Goal: Contribute content: Contribute content

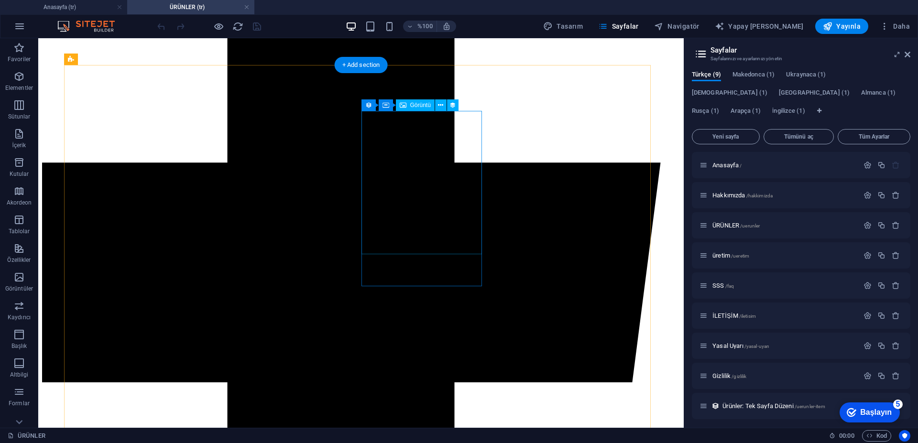
scroll to position [574, 0]
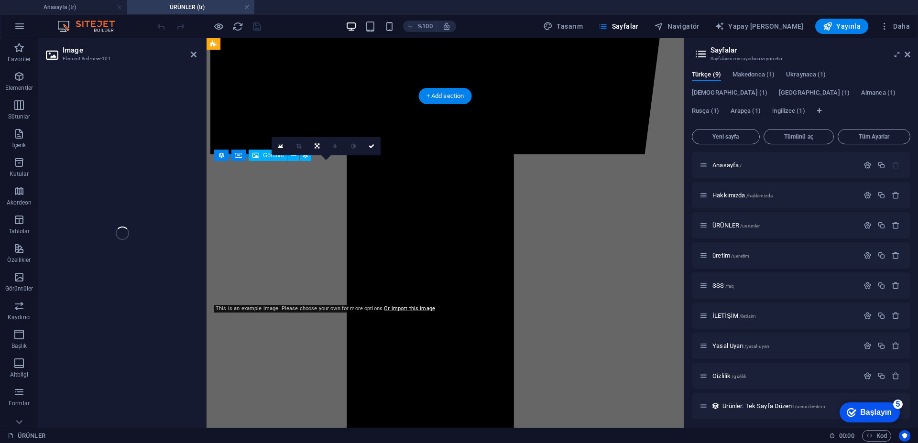
select select "px"
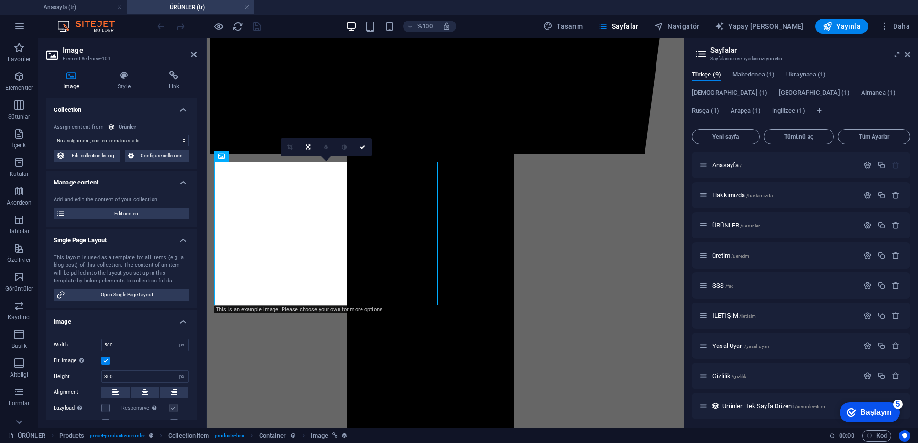
scroll to position [976, 0]
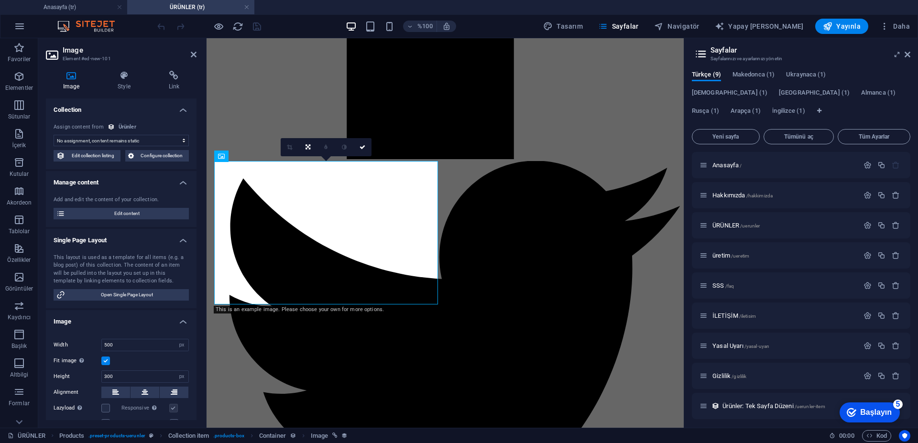
select select "image"
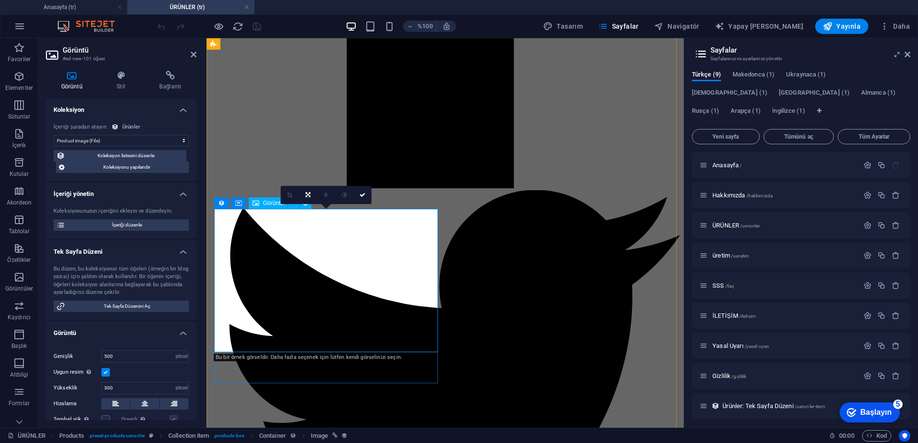
scroll to position [928, 0]
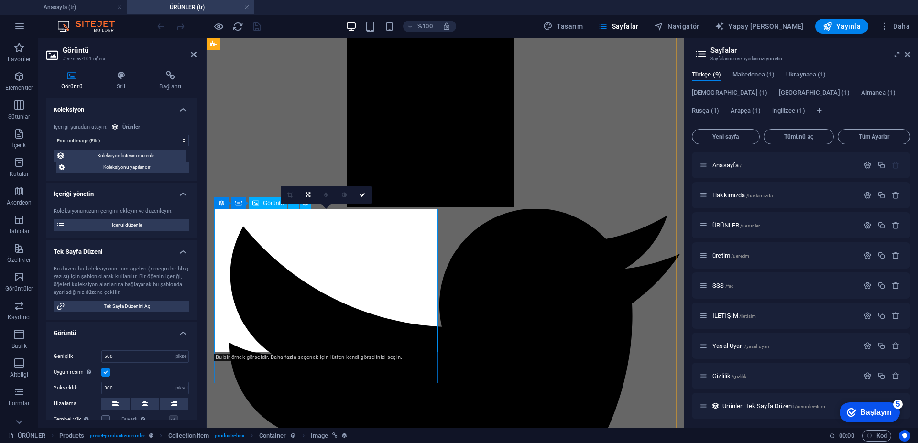
click at [140, 222] on font "İçeriği düzenle" at bounding box center [127, 224] width 30 height 5
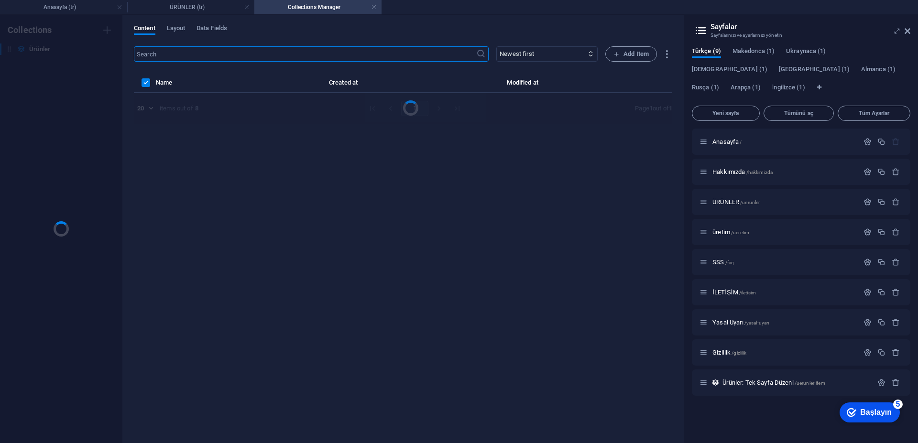
scroll to position [0, 0]
select select "Out of stock"
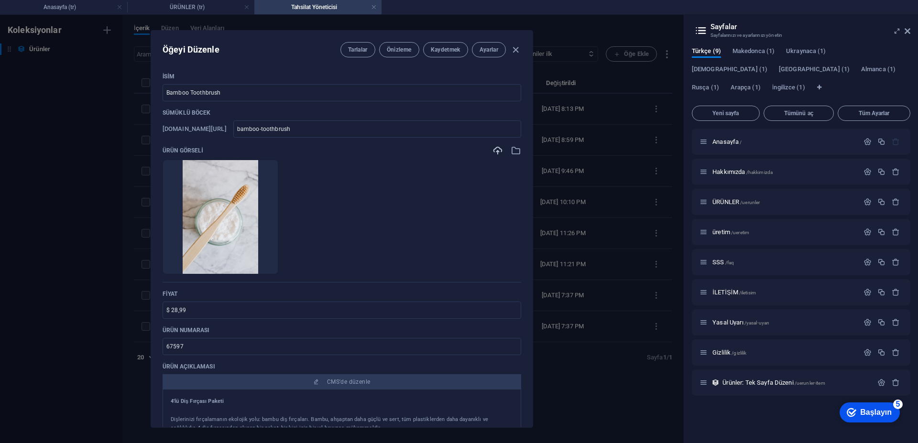
click at [493, 154] on icon "button" at bounding box center [498, 150] width 11 height 11
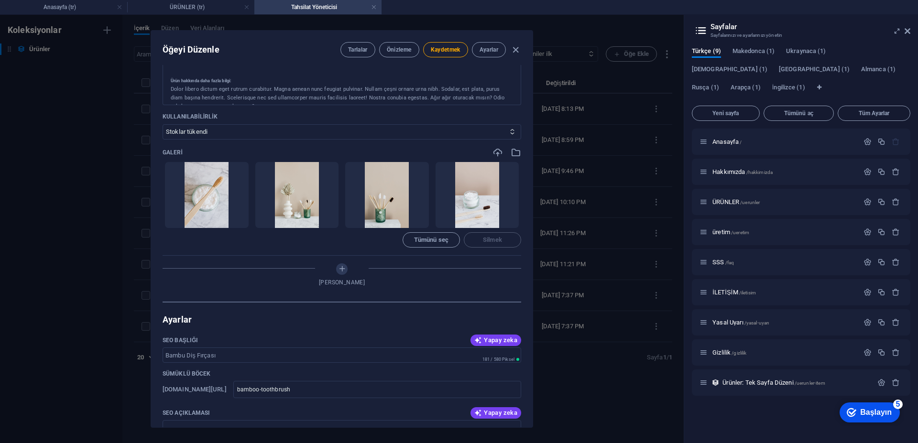
scroll to position [383, 0]
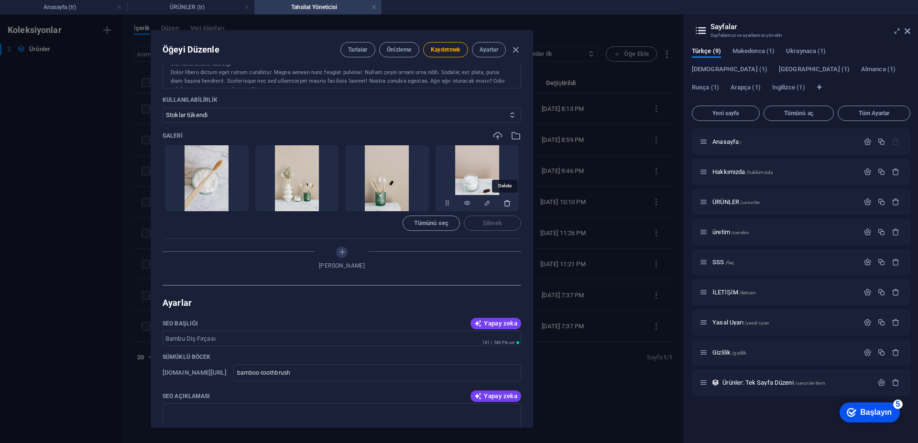
click at [505, 206] on icon "button" at bounding box center [508, 203] width 8 height 8
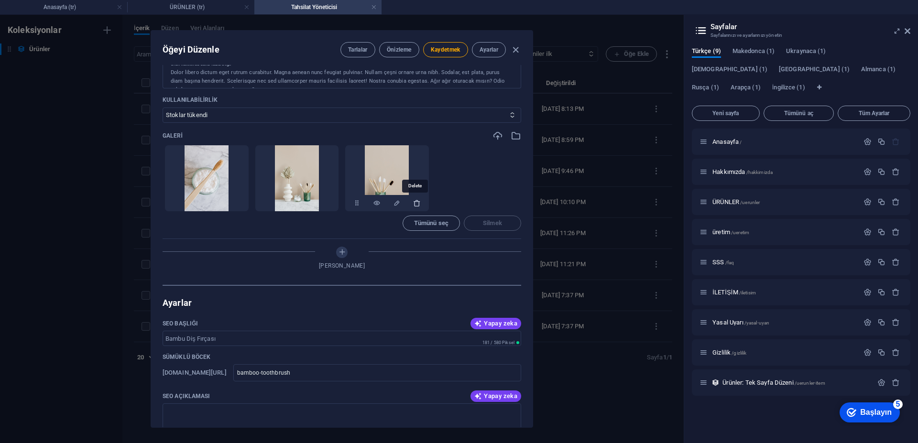
click at [416, 203] on icon "button" at bounding box center [417, 203] width 8 height 8
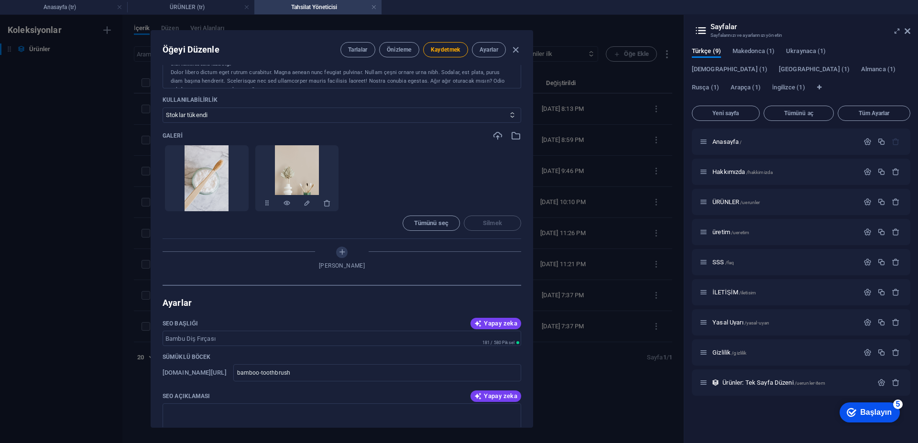
click at [330, 203] on div at bounding box center [297, 203] width 84 height 17
click at [326, 205] on icon "button" at bounding box center [327, 203] width 8 height 8
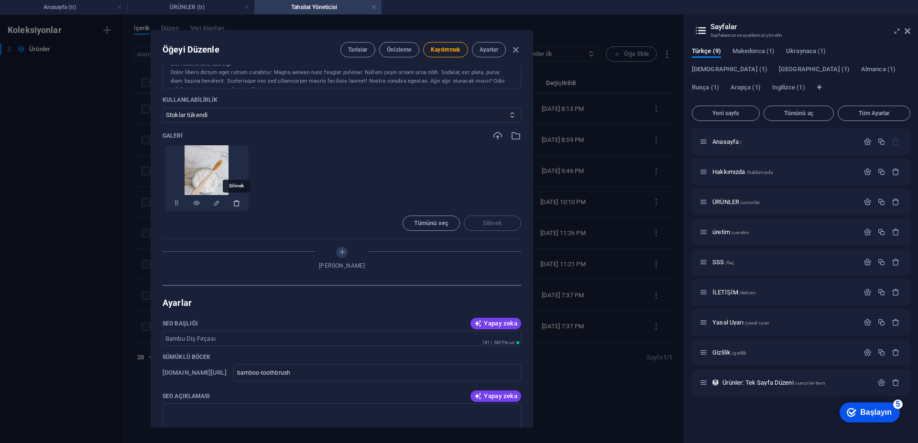
click at [238, 204] on icon "button" at bounding box center [237, 203] width 8 height 8
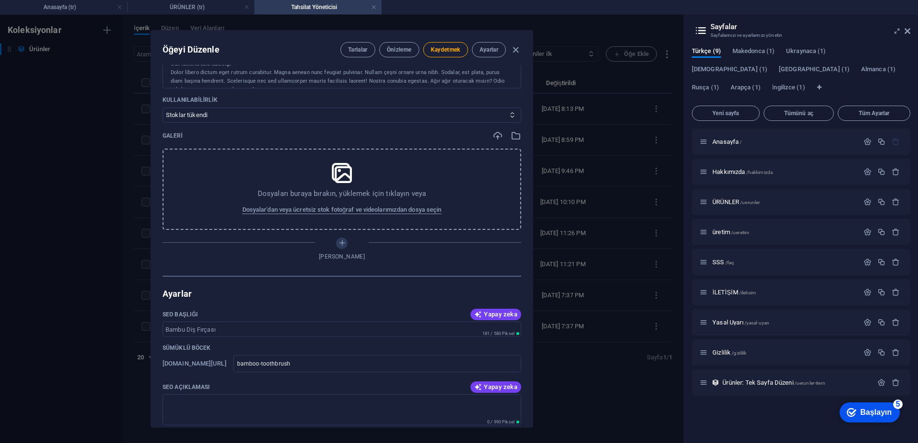
click at [345, 176] on icon at bounding box center [342, 173] width 24 height 24
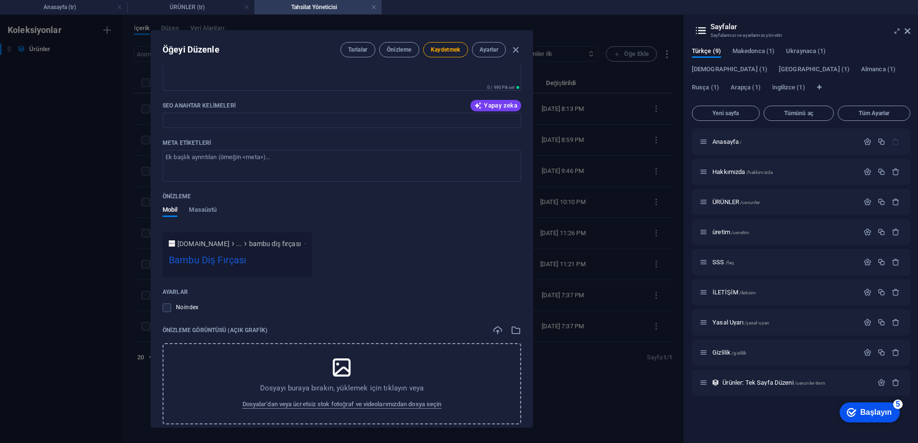
scroll to position [726, 0]
click at [344, 371] on icon at bounding box center [342, 368] width 24 height 24
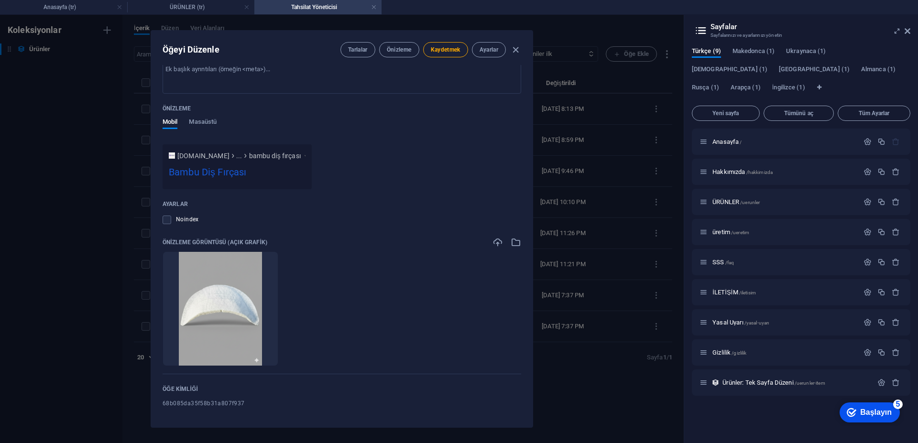
scroll to position [817, 0]
click at [168, 218] on label at bounding box center [167, 217] width 9 height 9
click at [0, 0] on input "checkbox" at bounding box center [0, 0] width 0 height 0
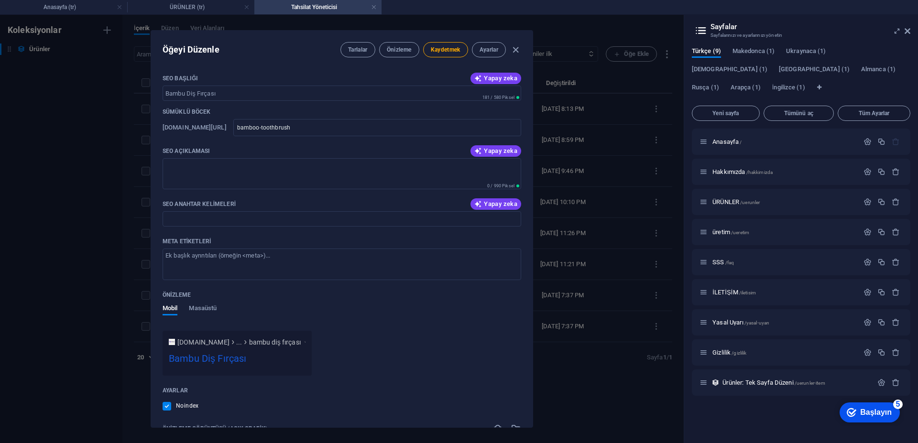
scroll to position [626, 0]
drag, startPoint x: 231, startPoint y: 96, endPoint x: 102, endPoint y: 99, distance: 129.2
click at [102, 98] on div "Öğeyi Düzenle Tarlalar Önizleme Kaydetmek Ayarlar İsim Bamboo Toothbrush ​ Sümü…" at bounding box center [342, 229] width 684 height 429
click at [222, 98] on input "SEO Başlığı" at bounding box center [342, 95] width 359 height 15
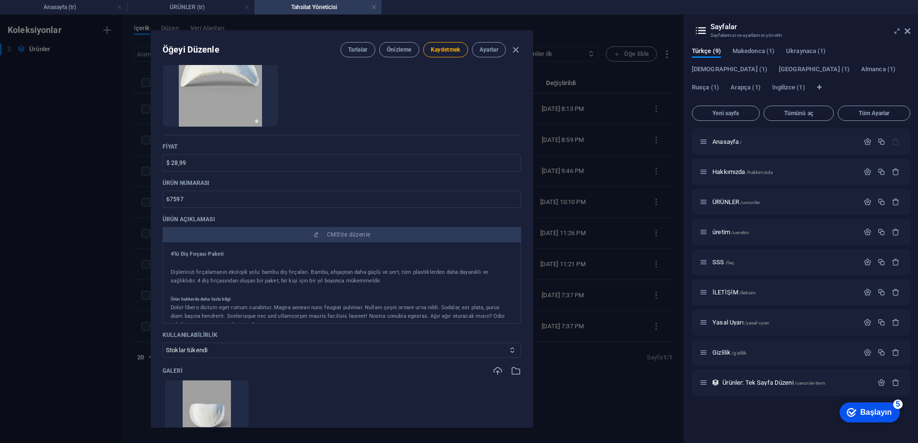
scroll to position [0, 0]
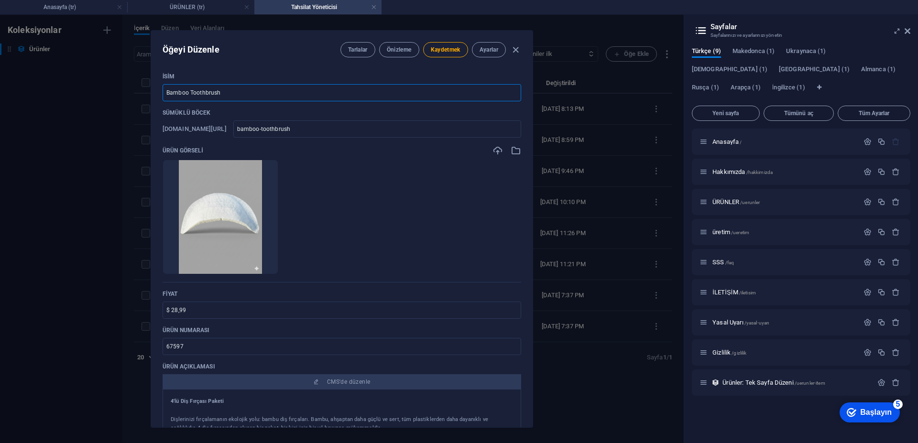
drag, startPoint x: 236, startPoint y: 92, endPoint x: 192, endPoint y: 88, distance: 44.2
click at [144, 84] on div "Öğeyi Düzenle Tarlalar Önizleme Kaydetmek Ayarlar İsim Bamboo Toothbrush ​ Sümü…" at bounding box center [342, 229] width 684 height 429
paste input "“[PERSON_NAME] Ceket Vatkası"
click at [171, 93] on input "“[PERSON_NAME] Ceket Vatkası" at bounding box center [342, 92] width 359 height 17
click at [167, 90] on input "“[PERSON_NAME] Ceket Vatkası" at bounding box center [342, 92] width 359 height 17
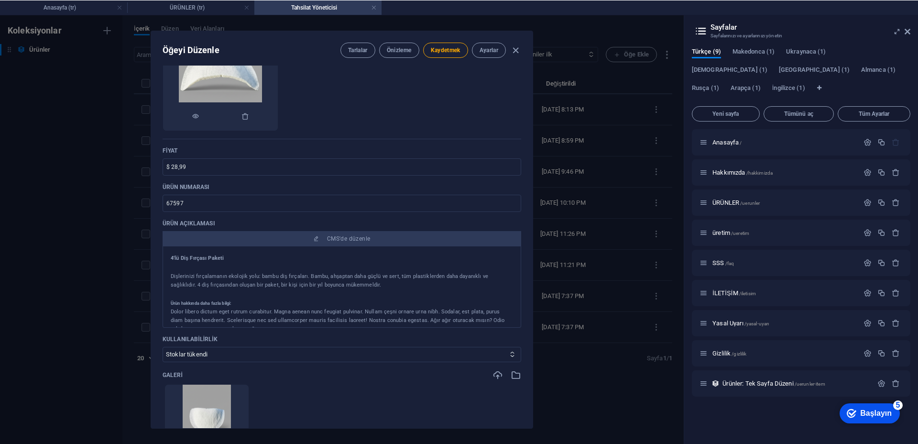
scroll to position [143, 0]
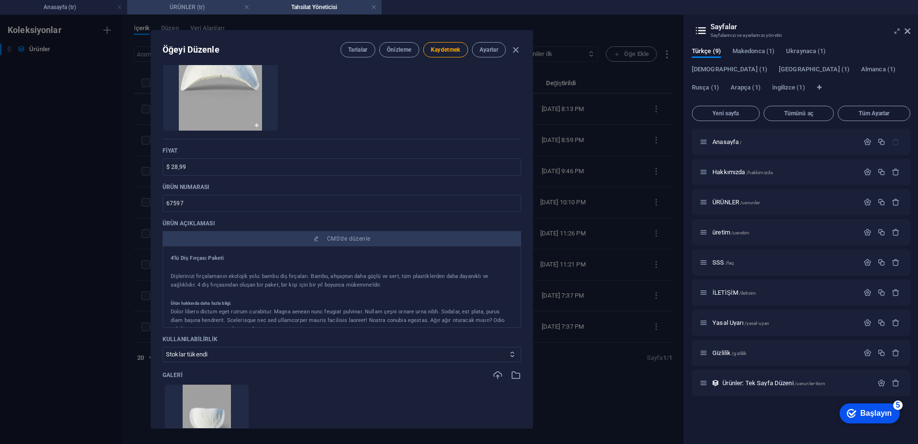
type input "[PERSON_NAME] Ceket Vatkası"
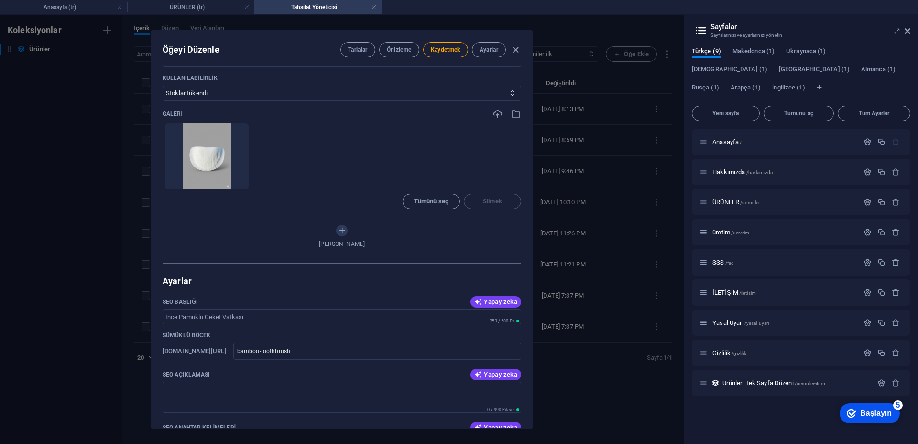
scroll to position [526, 0]
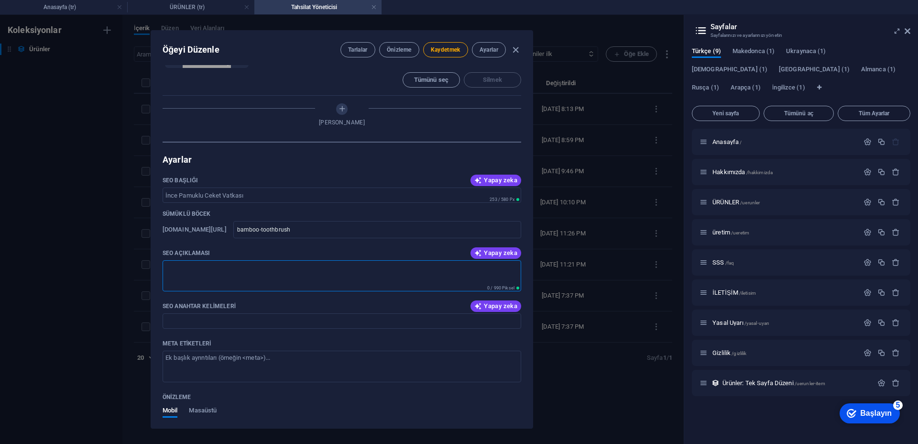
paste textarea "İnce pamuklu ceket vatkası, kadın ceket, blazer ve bluzlarda kullanılan hafif o…"
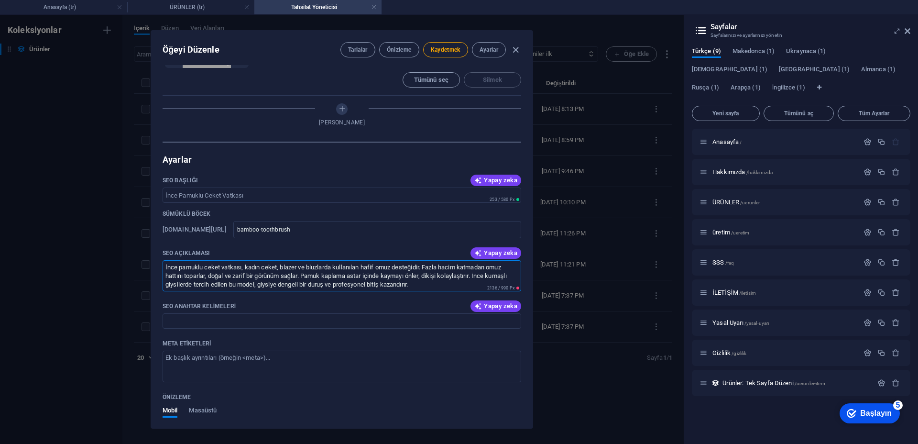
drag, startPoint x: 424, startPoint y: 283, endPoint x: 428, endPoint y: 265, distance: 17.7
click at [428, 265] on textarea "İnce pamuklu ceket vatkası, kadın ceket, blazer ve bluzlarda kullanılan hafif o…" at bounding box center [342, 275] width 359 height 31
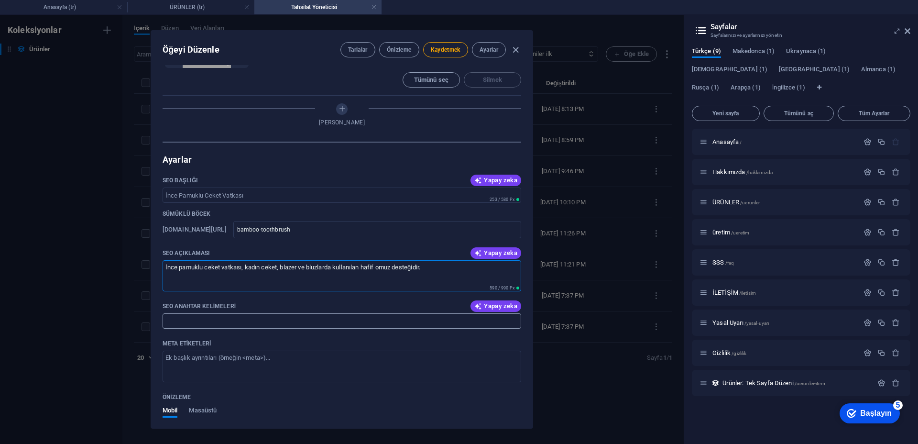
type textarea "İnce pamuklu ceket vatkası, kadın ceket, blazer ve bluzlarda kullanılan hafif o…"
click at [230, 321] on input "SEO Anahtar Kelimeleri" at bounding box center [342, 320] width 359 height 15
paste input "ince pamuklu ceket vatkası, bluz vatkası, kadın ceket vatkası, hafif omuz vatka…"
type input "ince pamuklu ceket vatkası, bluz vatkası, kadın ceket vatkası, hafif omuz vatka…"
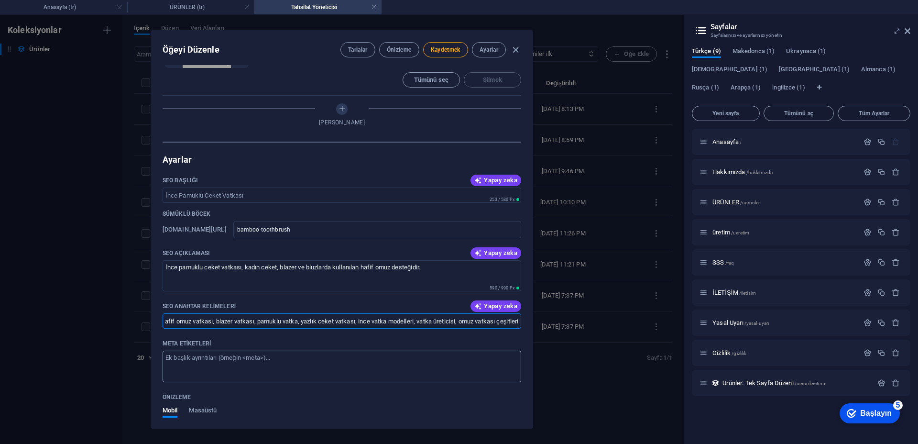
click at [226, 366] on textarea "Meta etiketleri ​" at bounding box center [342, 366] width 359 height 31
paste textarea "<meta name="title" content="İnce Pamuklu Ceket Vatkası - Hafif Omuz Desteği"> <…"
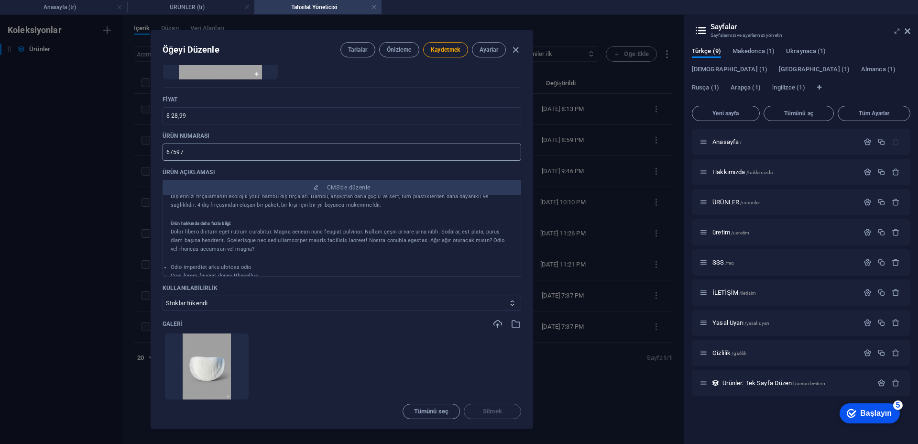
scroll to position [10, 0]
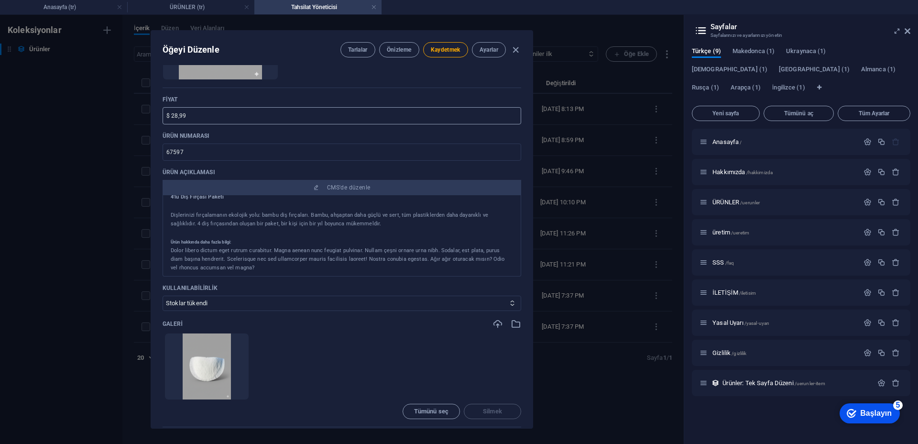
type textarea "<meta name="title" content="İnce Pamuklu Ceket Vatkası - Hafif Omuz Desteği"> <…"
drag, startPoint x: 185, startPoint y: 120, endPoint x: 147, endPoint y: 117, distance: 38.3
click at [147, 117] on div "Öğeyi Düzenle Tarlalar Önizleme Kaydetmek Ayarlar İsim İnce Pamuklu Ceket Vatka…" at bounding box center [342, 229] width 684 height 429
drag, startPoint x: 211, startPoint y: 152, endPoint x: 143, endPoint y: 152, distance: 67.4
click at [143, 152] on div "Öğeyi Düzenle Tarlalar Önizleme Kaydetmek Ayarlar İsim İnce Pamuklu Ceket Vatka…" at bounding box center [342, 229] width 684 height 429
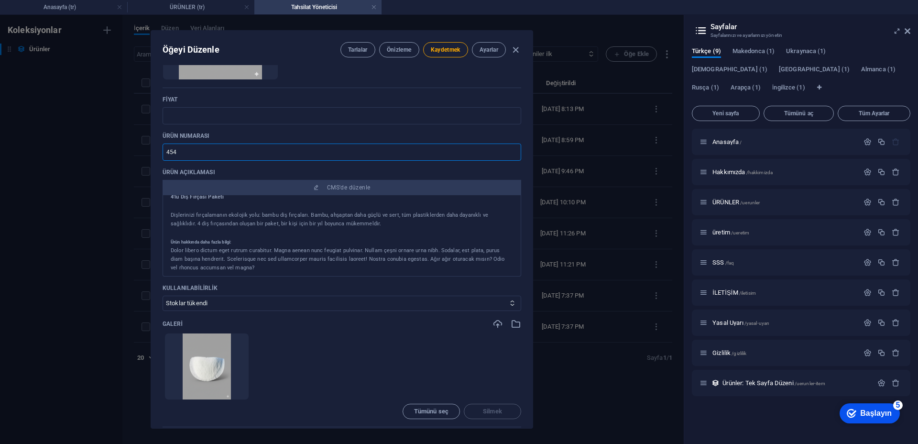
type input "45"
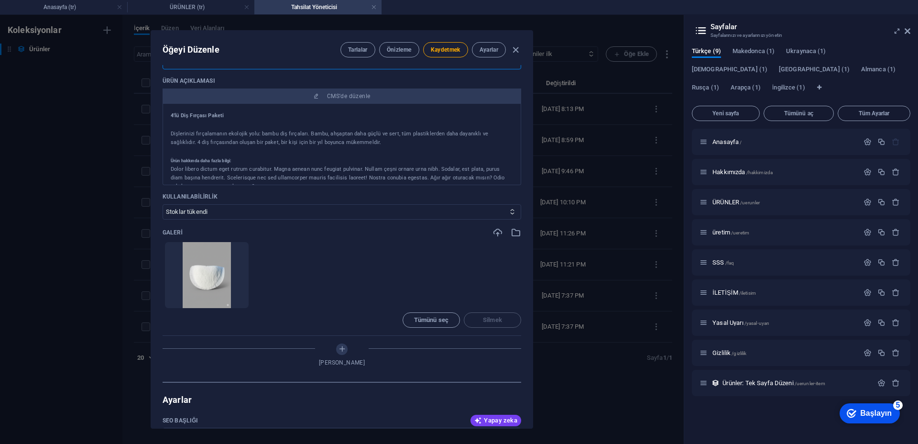
scroll to position [287, 0]
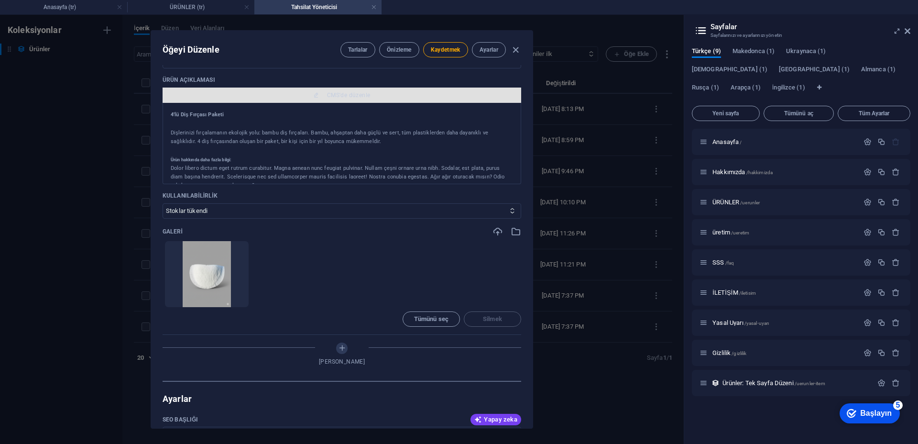
click at [332, 100] on button "CMS'de düzenle" at bounding box center [342, 95] width 359 height 15
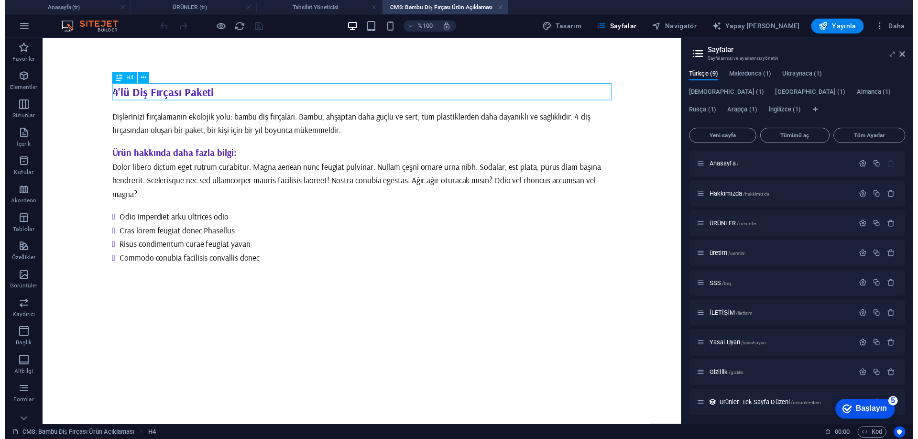
scroll to position [0, 0]
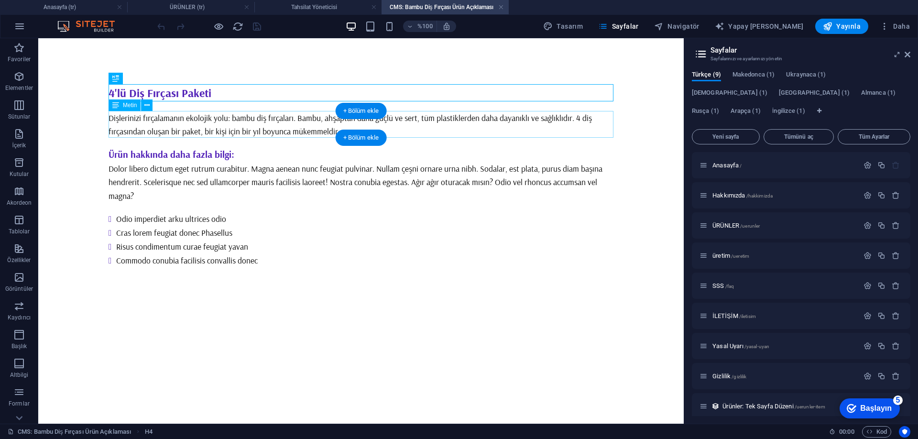
click at [155, 120] on div "Dişlerinizi fırçalamanın ekolojik yolu: bambu diş fırçaları. Bambu, ahşaptan da…" at bounding box center [361, 124] width 505 height 27
drag, startPoint x: 155, startPoint y: 120, endPoint x: 193, endPoint y: 158, distance: 54.4
click at [155, 120] on div "Dişlerinizi fırçalamanın ekolojik yolu: bambu diş fırçaları. Bambu, ahşaptan da…" at bounding box center [361, 124] width 505 height 27
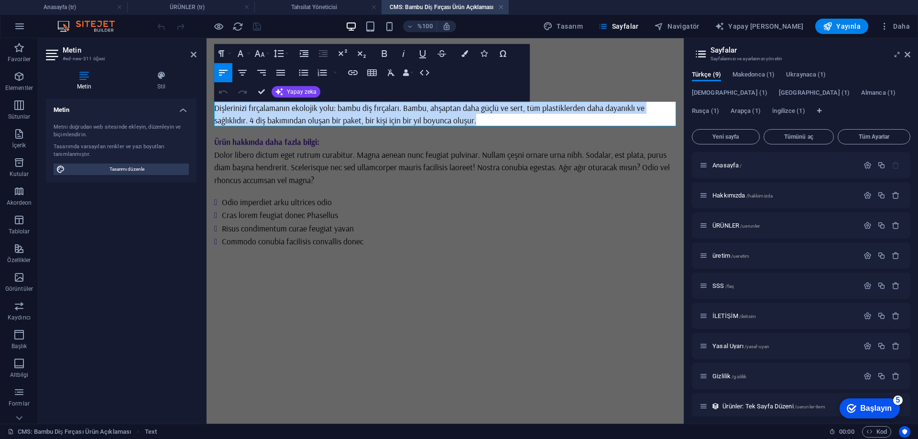
drag, startPoint x: 490, startPoint y: 119, endPoint x: 182, endPoint y: 101, distance: 308.5
click at [207, 101] on html "Ana içeriğe geç 4'lü Diş Fırçası Paketi Dişlerinizi fırçalamanın ekolojik yolu:…" at bounding box center [445, 162] width 477 height 248
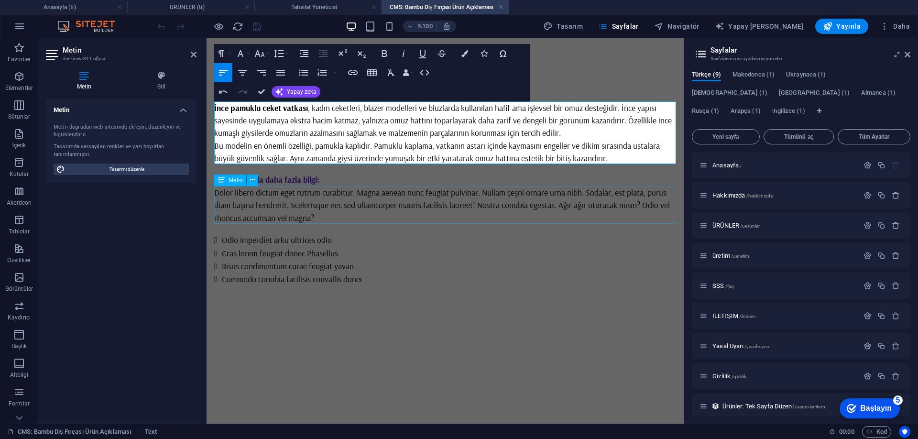
click at [358, 208] on div "Dolor libero dictum eget rutrum curabitur. Magna aenean nunc feugiat pulvinar. …" at bounding box center [445, 205] width 462 height 38
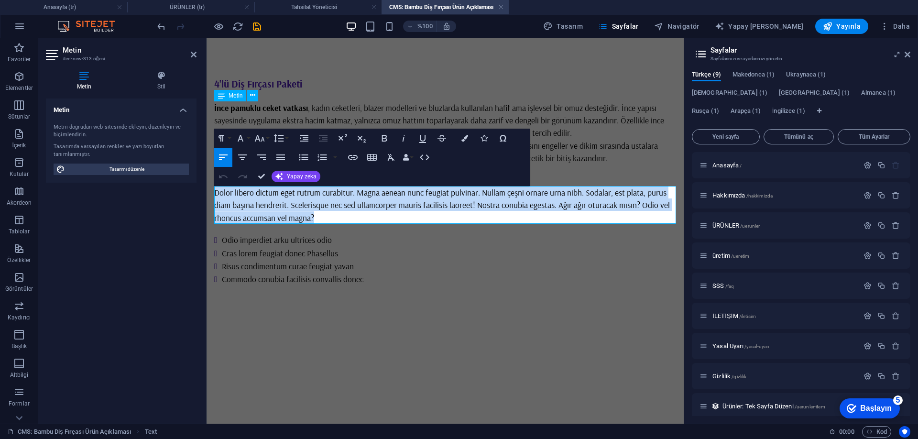
drag, startPoint x: 343, startPoint y: 218, endPoint x: 201, endPoint y: 186, distance: 145.6
click at [207, 186] on html "Ana içeriğe geç 4'lü Diş Fırçası Paketi İnce pamuklu ceket vatkası , kadın ceke…" at bounding box center [445, 181] width 477 height 286
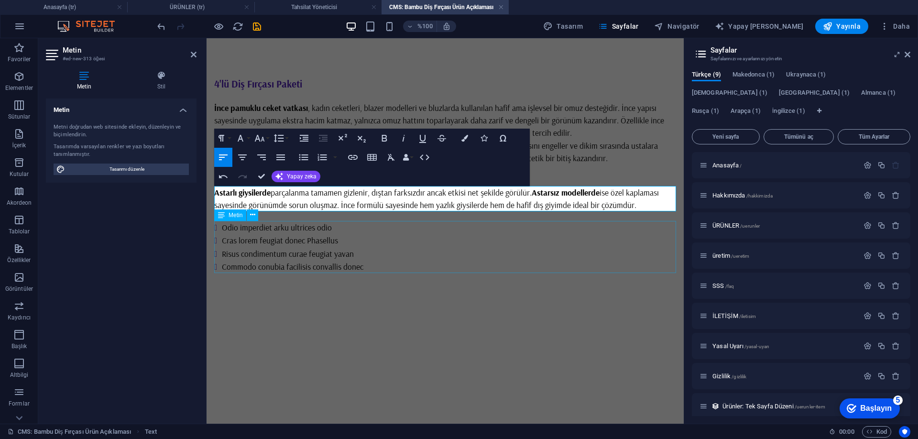
click at [408, 267] on div "Odio imperdiet arku ultrices odio Cras lorem feugiat donec Phasellus Risus cond…" at bounding box center [445, 247] width 462 height 53
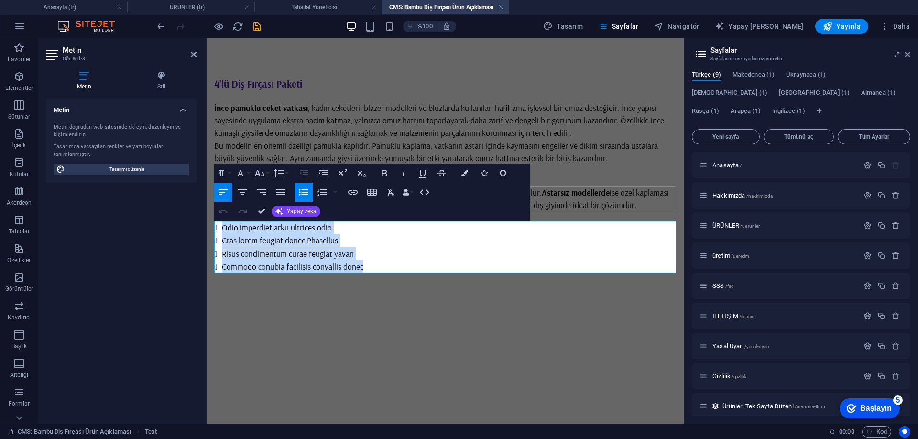
drag, startPoint x: 401, startPoint y: 270, endPoint x: 389, endPoint y: 266, distance: 13.0
click at [207, 228] on html "Ana içeriğe geç 4'lü Diş Fırçası Paketi İnce pamuklu ceket vatkası , kadın ceke…" at bounding box center [445, 174] width 477 height 273
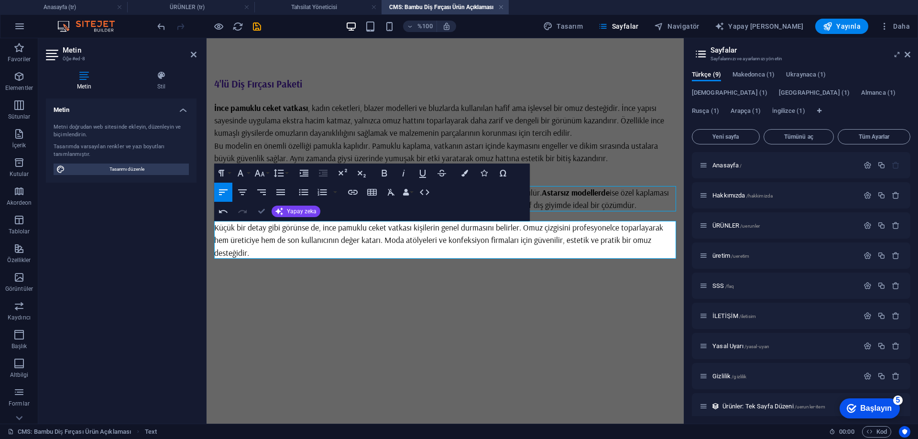
drag, startPoint x: 219, startPoint y: 177, endPoint x: 258, endPoint y: 210, distance: 51.6
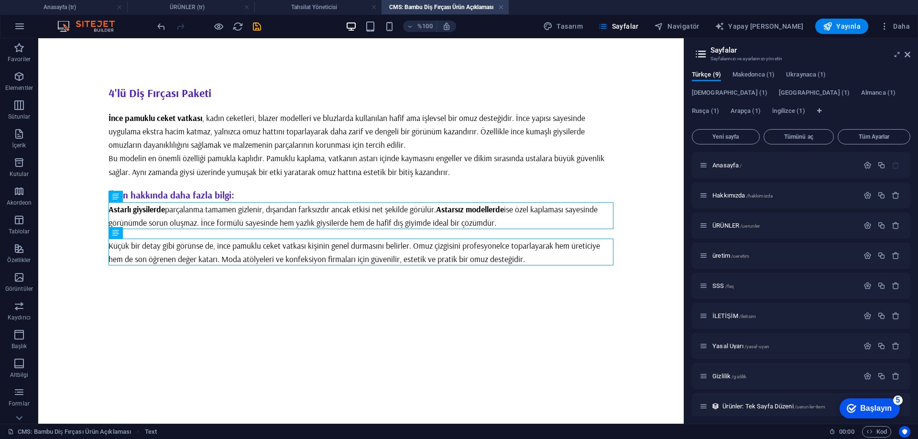
click at [359, 311] on html "Ana içeriğe geç 4'lü Diş Fırçası Paketi İnce pamuklu ceket vatkası , kadın ceke…" at bounding box center [361, 174] width 646 height 273
click at [209, 93] on div "4'lü Diş Fırçası Paketi" at bounding box center [361, 92] width 505 height 17
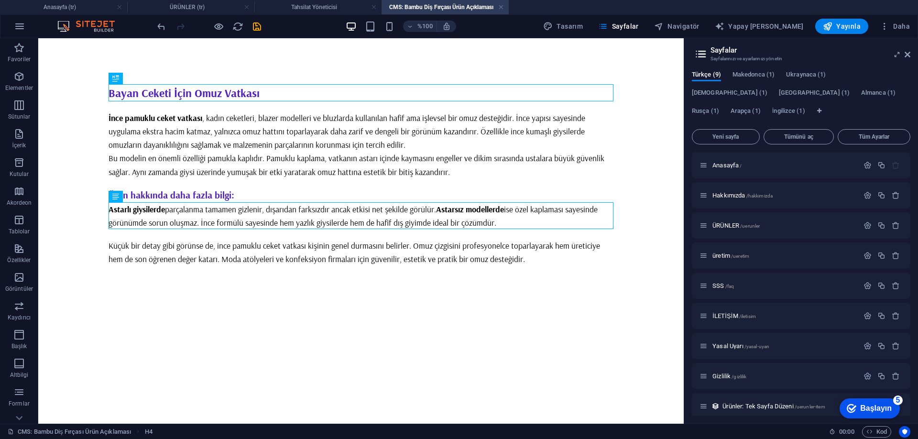
click at [407, 311] on html "Ana içeriğe geç Bayan Ceketi İçin Omuz Vatkası İnce pamuklu ceket vatkası , kad…" at bounding box center [361, 174] width 646 height 273
drag, startPoint x: 257, startPoint y: 29, endPoint x: 404, endPoint y: 46, distance: 147.8
click at [257, 29] on icon "kaydetmek" at bounding box center [257, 26] width 11 height 11
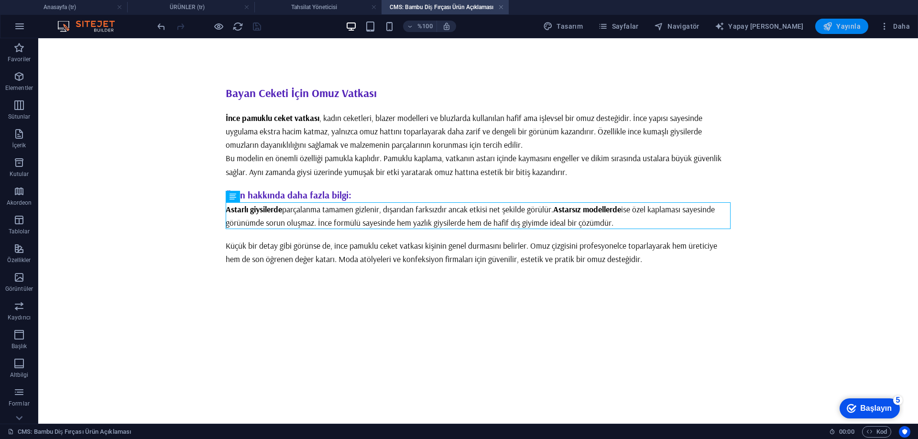
click at [846, 29] on font "Yayınla" at bounding box center [849, 26] width 24 height 8
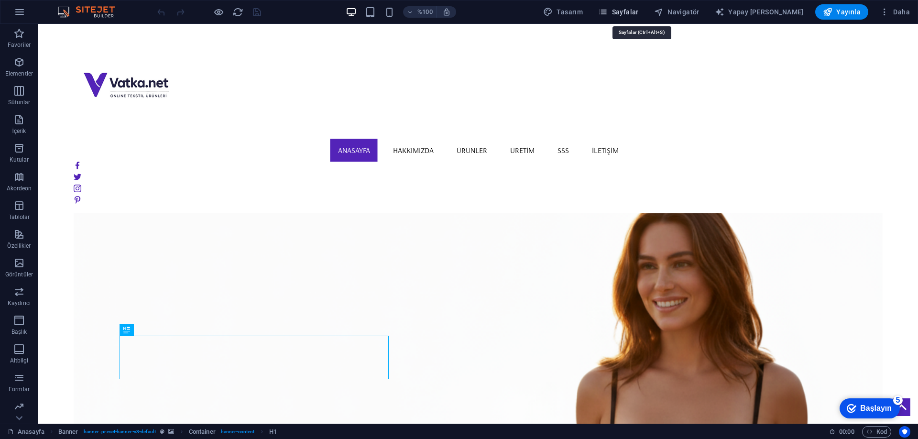
click at [639, 14] on font "Sayfalar" at bounding box center [625, 12] width 27 height 8
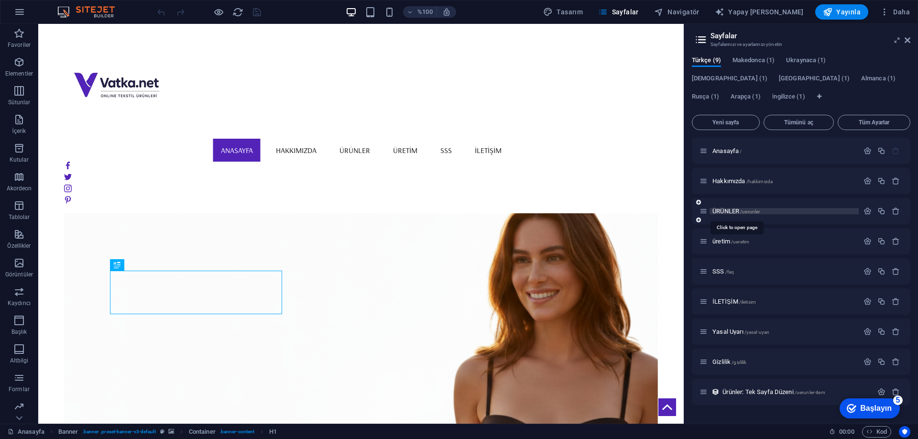
click at [724, 209] on font "ÜRÜNLER" at bounding box center [726, 211] width 27 height 7
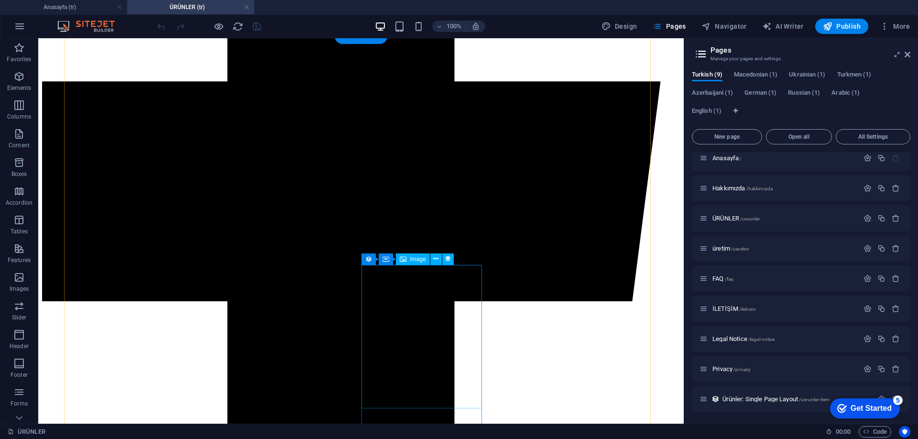
scroll to position [620, 0]
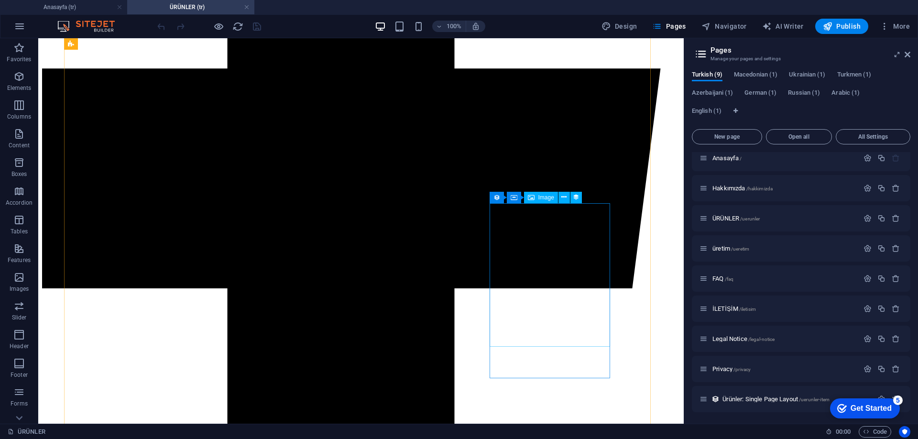
select select "px"
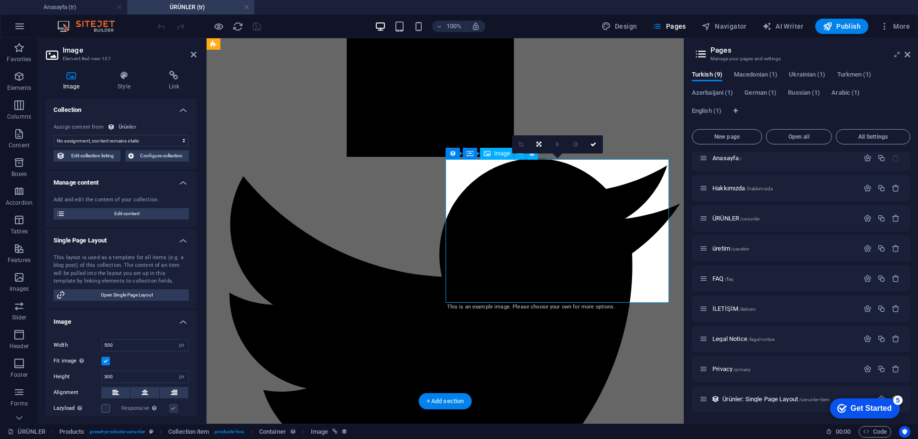
select select "image"
